Goal: Information Seeking & Learning: Learn about a topic

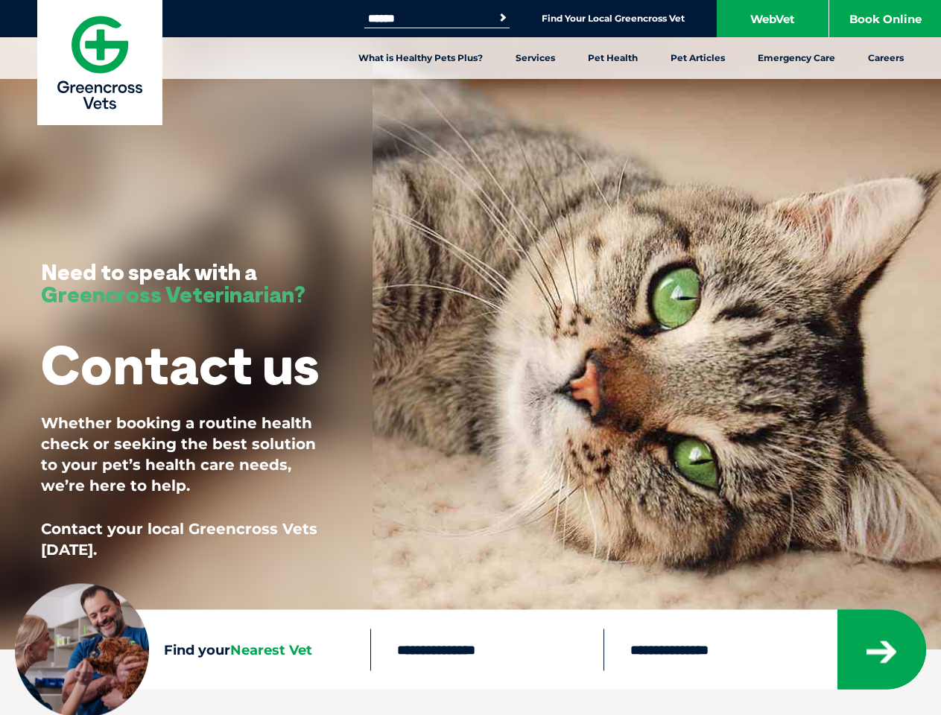
click at [535, 58] on link "Services" at bounding box center [535, 58] width 72 height 42
click at [613, 58] on link "Pet Health" at bounding box center [613, 58] width 83 height 42
click at [698, 58] on link "Pet Articles" at bounding box center [697, 58] width 87 height 42
click at [470, 325] on div "Need to speak with a Greencross Veterinarian? Contact us Whether booking a rout…" at bounding box center [470, 325] width 941 height 650
